Goal: Information Seeking & Learning: Find specific fact

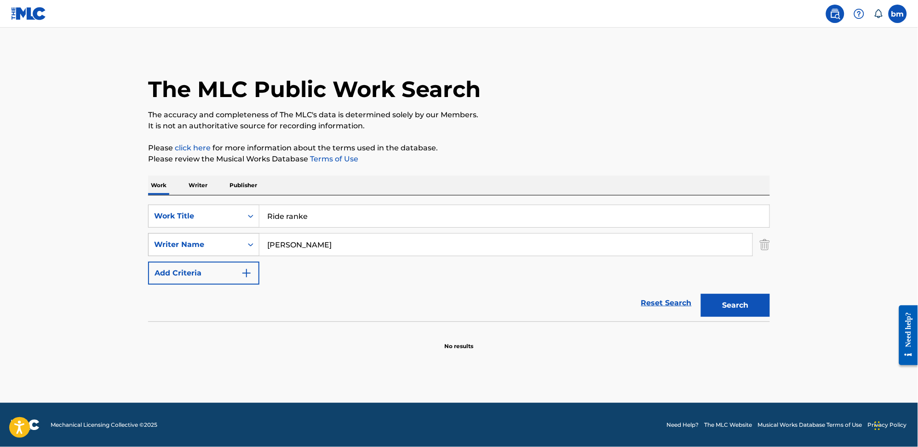
click at [231, 246] on div "SearchWithCriteria0a0e701f-ca9e-47ac-9cf9-803f61fd4abd Writer Name [PERSON_NAME]" at bounding box center [459, 244] width 622 height 23
type input "[PERSON_NAME]"
drag, startPoint x: 230, startPoint y: 217, endPoint x: 214, endPoint y: 217, distance: 15.6
click at [194, 217] on div "SearchWithCriteria0546d917-5ab8-4d01-bea1-451668e671c7 Work Title Ride ranke ri…" at bounding box center [459, 216] width 622 height 23
paste input "Maple Living Room"
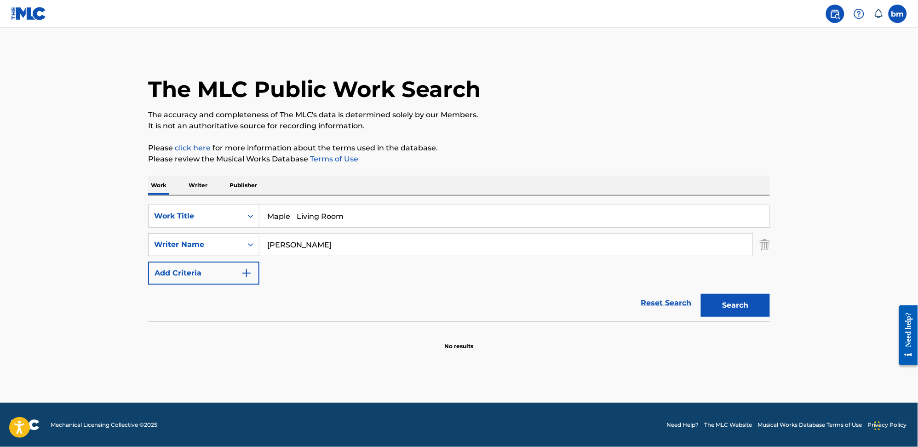
drag, startPoint x: 297, startPoint y: 214, endPoint x: 646, endPoint y: 157, distance: 353.7
click at [641, 166] on div "The MLC Public Work Search The accuracy and completeness of The MLC's data is d…" at bounding box center [459, 201] width 644 height 300
type input "Maple"
click at [622, 113] on p "The accuracy and completeness of The MLC's data is determined solely by our Mem…" at bounding box center [459, 114] width 622 height 11
drag, startPoint x: 740, startPoint y: 295, endPoint x: 912, endPoint y: 271, distance: 174.1
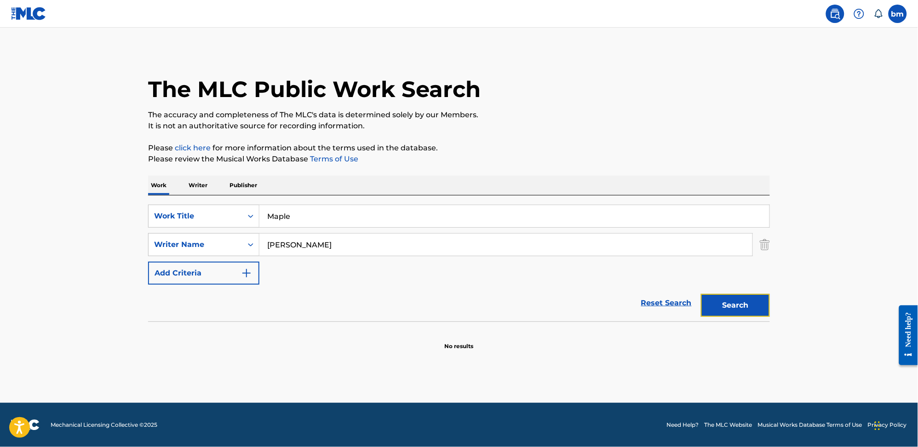
click at [740, 294] on button "Search" at bounding box center [735, 305] width 69 height 23
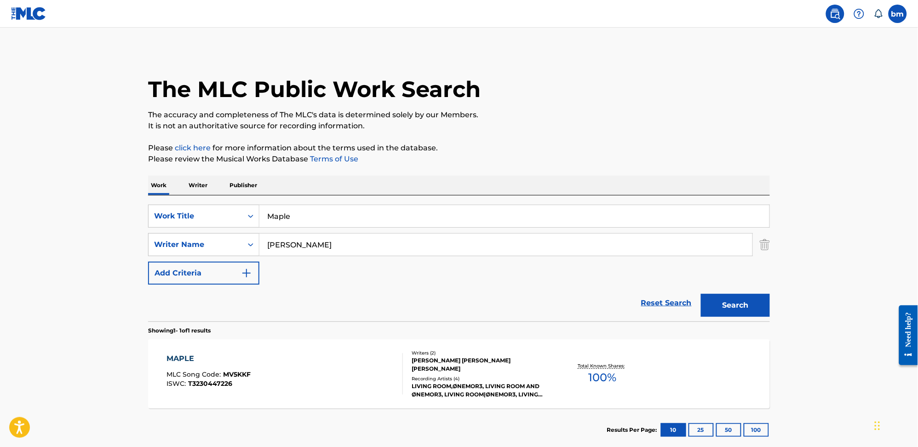
click at [277, 367] on div "MAPLE MLC Song Code : MV5KKF ISWC : T3230447226" at bounding box center [285, 373] width 236 height 41
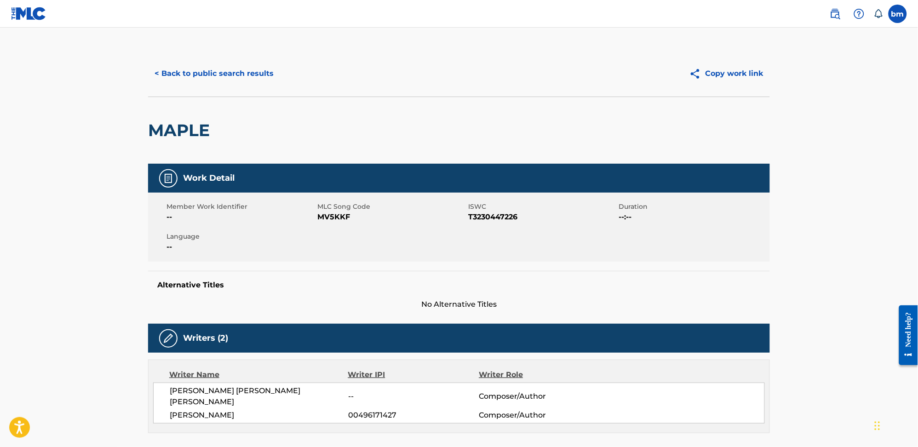
click at [330, 214] on span "MV5KKF" at bounding box center [391, 216] width 149 height 11
copy span "MV5KKF"
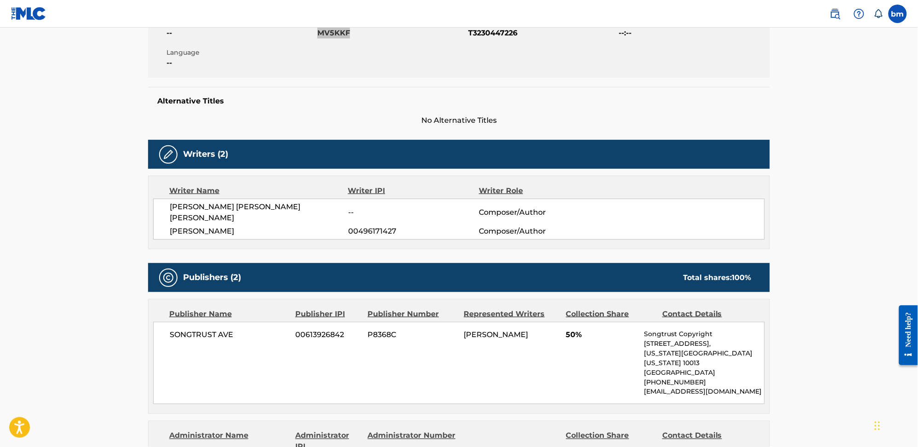
scroll to position [245, 0]
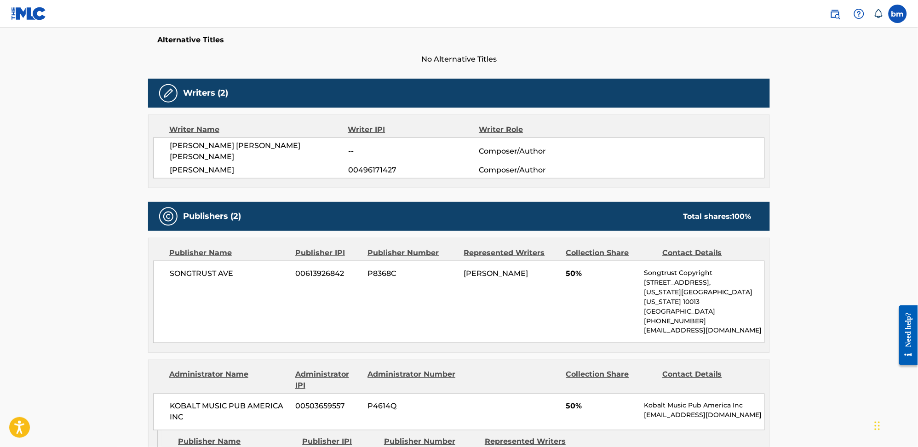
click at [215, 148] on span "[PERSON_NAME] [PERSON_NAME] [PERSON_NAME]" at bounding box center [259, 151] width 178 height 22
copy div "[PERSON_NAME] [PERSON_NAME] [PERSON_NAME]"
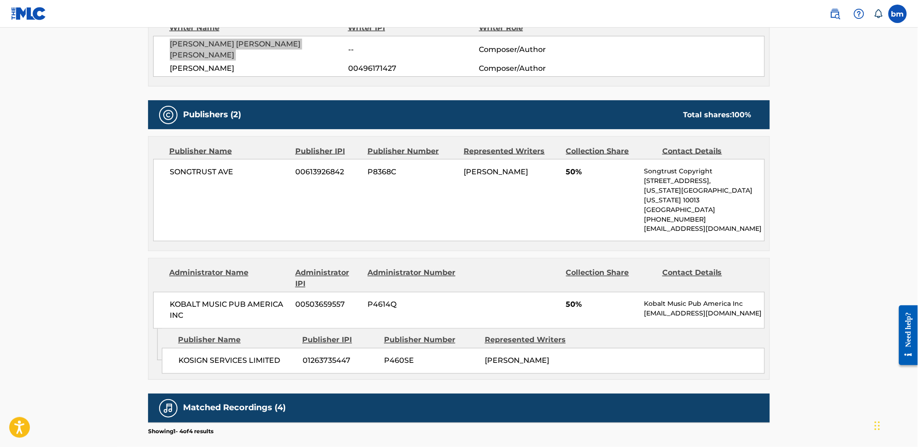
scroll to position [368, 0]
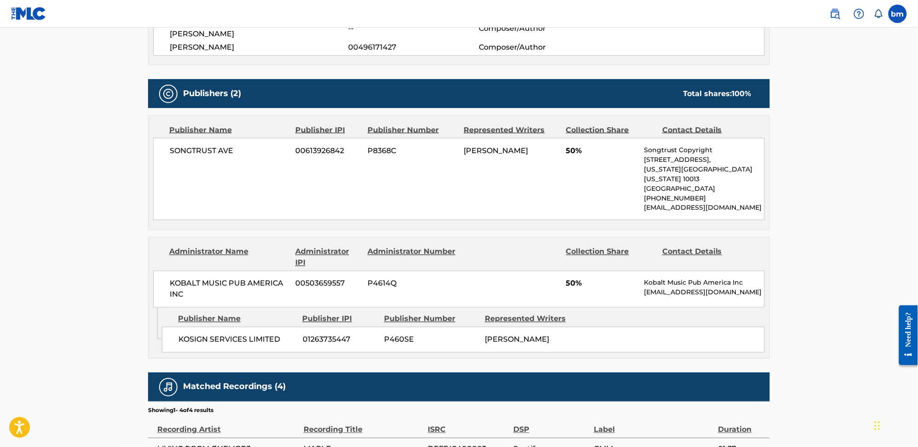
click at [206, 153] on span "SONGTRUST AVE" at bounding box center [229, 150] width 119 height 11
copy div "SONGTRUST AVE"
drag, startPoint x: 175, startPoint y: 328, endPoint x: 291, endPoint y: 339, distance: 116.4
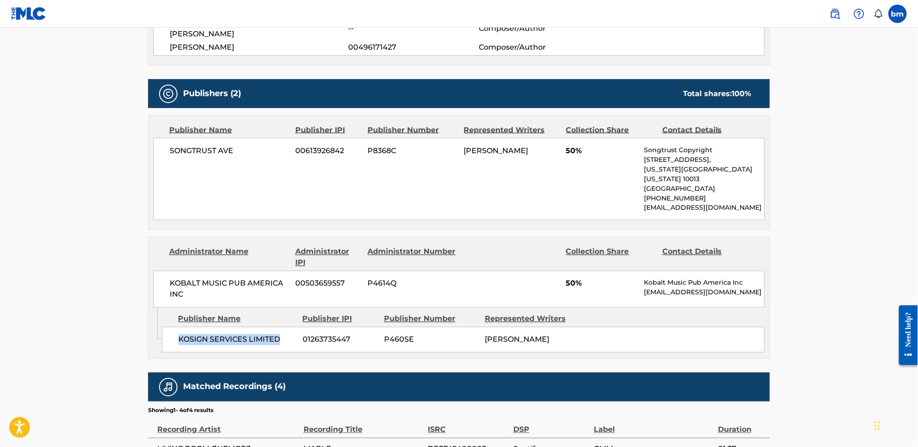
click at [291, 339] on div "KOSIGN SERVICES LIMITED 01263735447 P460SE [PERSON_NAME]" at bounding box center [463, 340] width 603 height 26
copy span "KOSIGN SERVICES LIMITED"
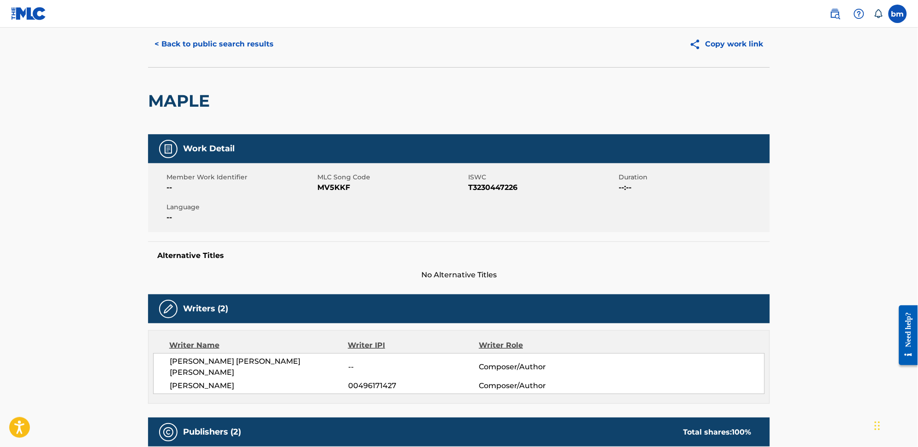
scroll to position [0, 0]
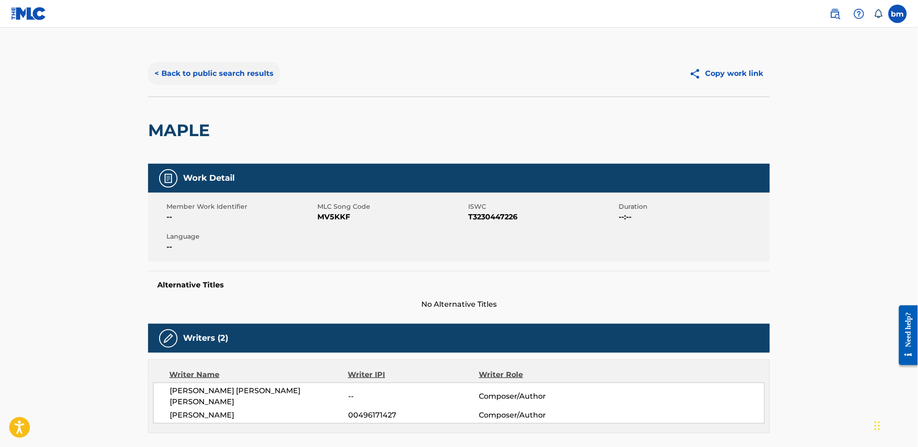
click at [212, 73] on button "< Back to public search results" at bounding box center [214, 73] width 132 height 23
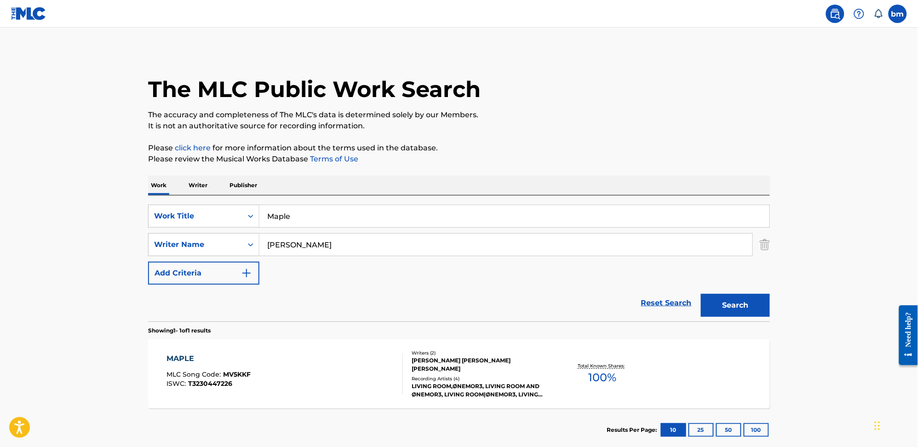
click at [332, 257] on div "SearchWithCriteria0546d917-5ab8-4d01-bea1-451668e671c7 Work Title Maple SearchW…" at bounding box center [459, 245] width 622 height 80
drag, startPoint x: 336, startPoint y: 242, endPoint x: 206, endPoint y: 240, distance: 130.1
click at [206, 240] on div "SearchWithCriteria0a0e701f-ca9e-47ac-9cf9-803f61fd4abd Writer Name [PERSON_NAME]" at bounding box center [459, 244] width 622 height 23
paste input "[PERSON_NAME]"
type input "[PERSON_NAME]"
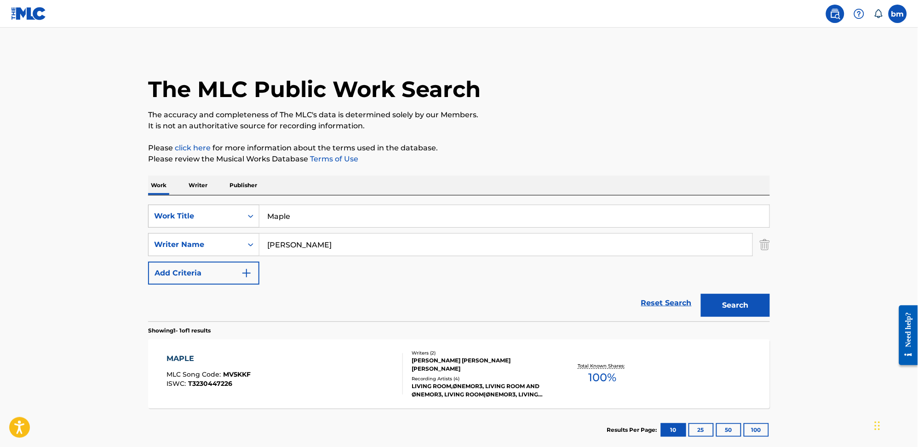
drag, startPoint x: 346, startPoint y: 214, endPoint x: 224, endPoint y: 214, distance: 121.8
click at [224, 214] on div "SearchWithCriteria0546d917-5ab8-4d01-bea1-451668e671c7 Work Title Maple" at bounding box center [459, 216] width 622 height 23
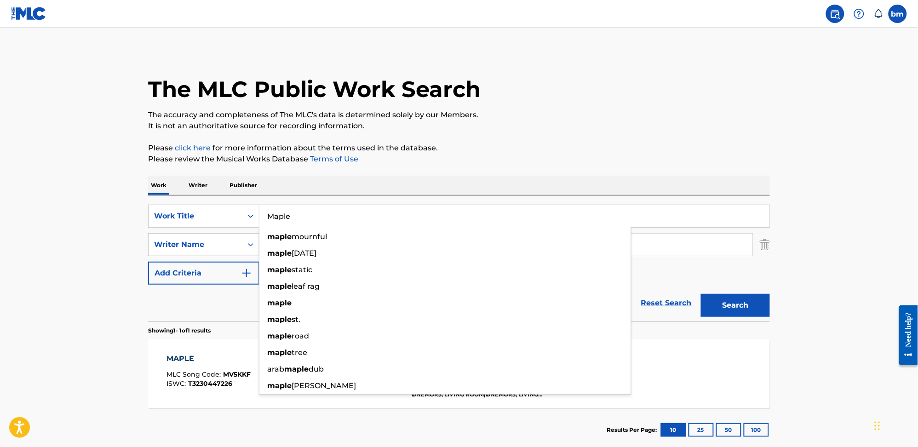
paste input "174 Hz Foundation Miracle Tones"
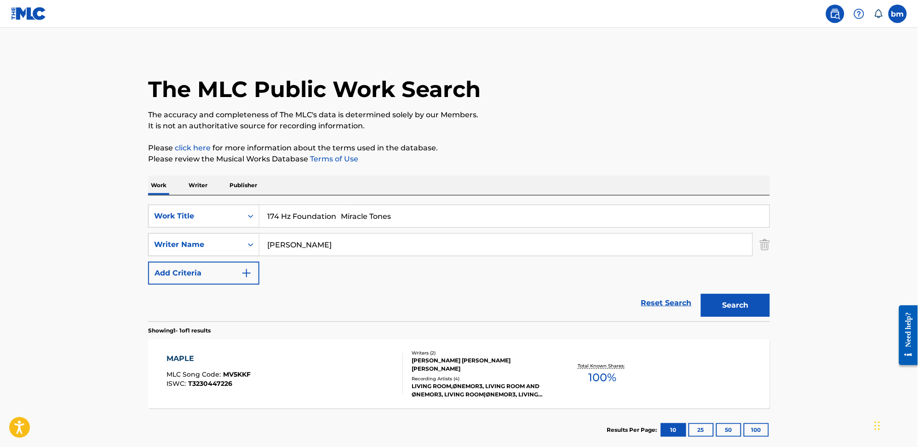
drag, startPoint x: 342, startPoint y: 220, endPoint x: 734, endPoint y: 135, distance: 401.3
click at [716, 148] on div "The MLC Public Work Search The accuracy and completeness of The MLC's data is d…" at bounding box center [459, 251] width 644 height 401
type input "174 Hz Foundation"
click at [682, 63] on div "The MLC Public Work Search" at bounding box center [459, 84] width 622 height 67
click at [736, 296] on button "Search" at bounding box center [735, 305] width 69 height 23
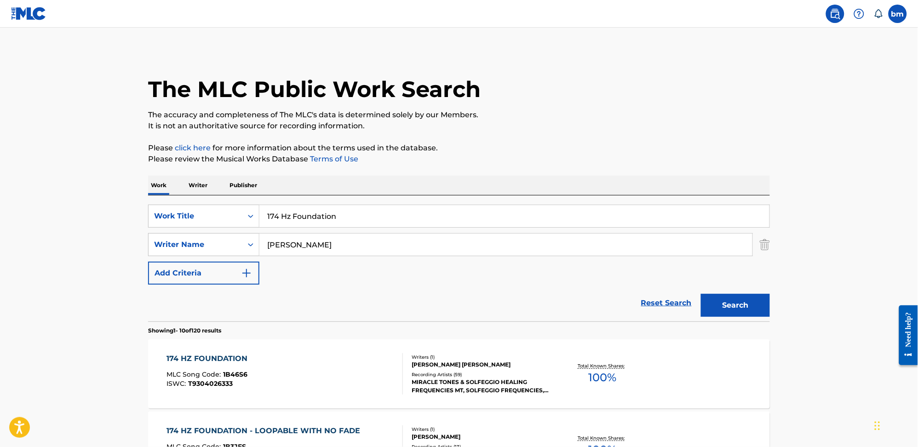
click at [326, 384] on div "174 HZ FOUNDATION MLC Song Code : 1B46S6 ISWC : T9304026333" at bounding box center [285, 373] width 236 height 41
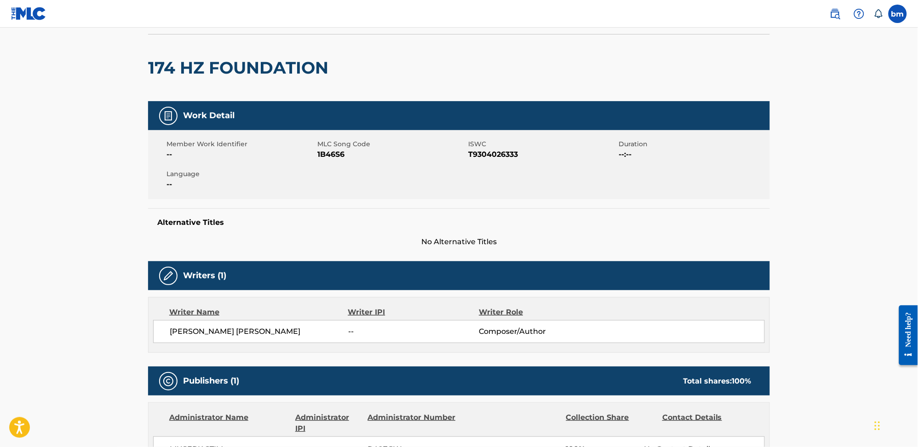
scroll to position [61, 0]
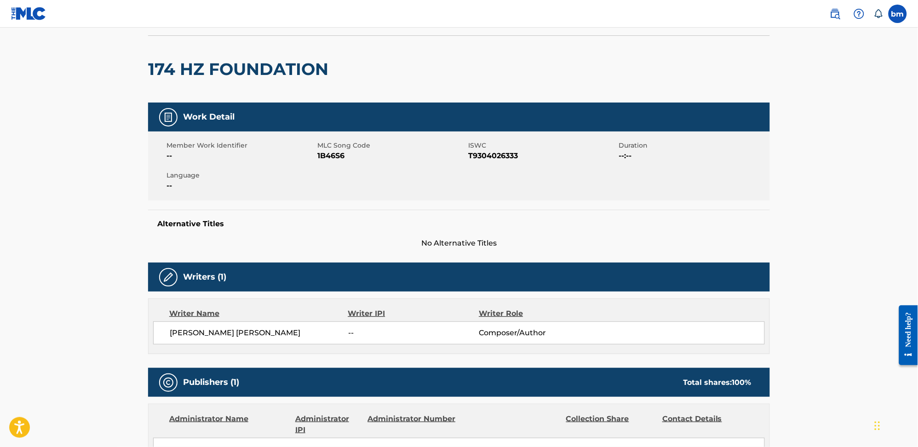
click at [328, 154] on span "1B46S6" at bounding box center [391, 155] width 149 height 11
copy span "1B46S6"
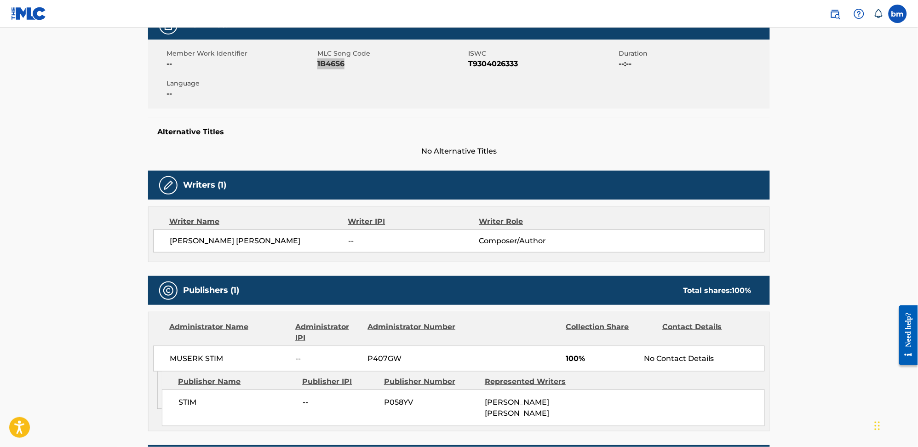
scroll to position [368, 0]
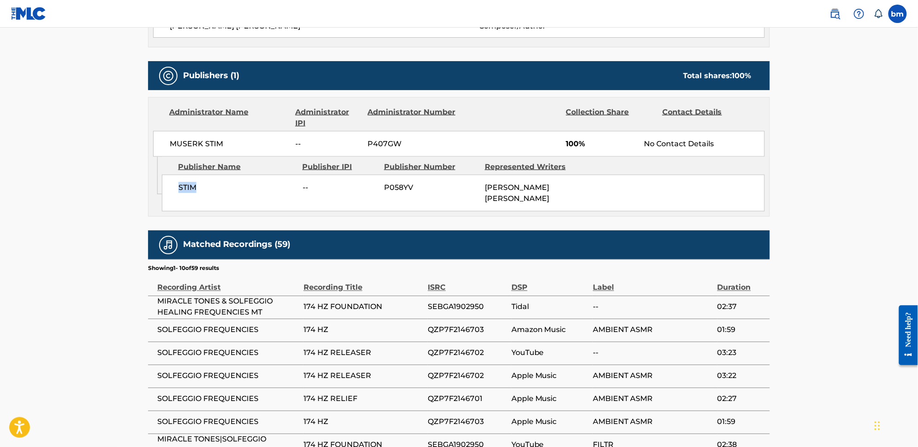
drag, startPoint x: 167, startPoint y: 199, endPoint x: 222, endPoint y: 193, distance: 55.0
click at [222, 193] on div "STIM -- P058YV [PERSON_NAME] [PERSON_NAME]" at bounding box center [463, 193] width 603 height 37
copy span "STIM"
